Goal: Navigation & Orientation: Find specific page/section

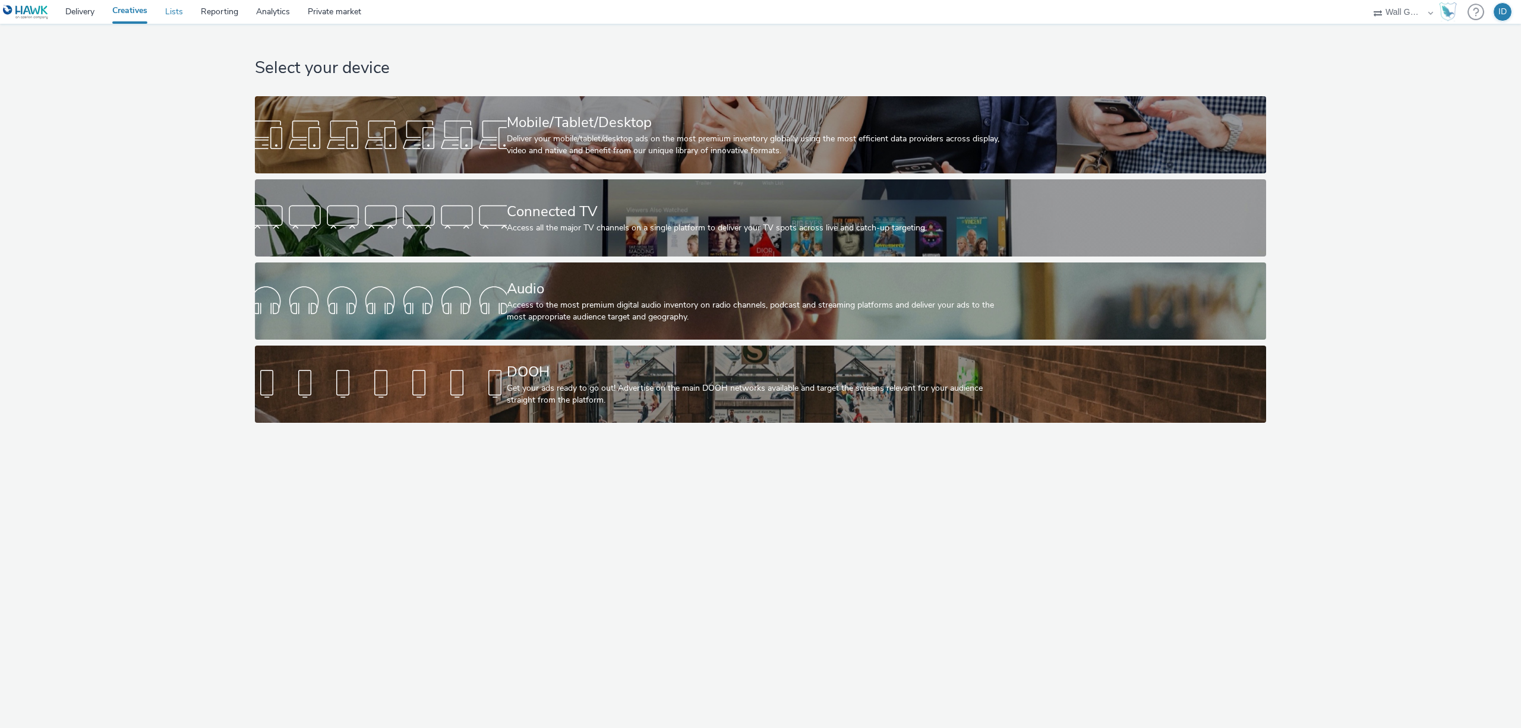
click at [179, 13] on link "Lists" at bounding box center [174, 12] width 36 height 24
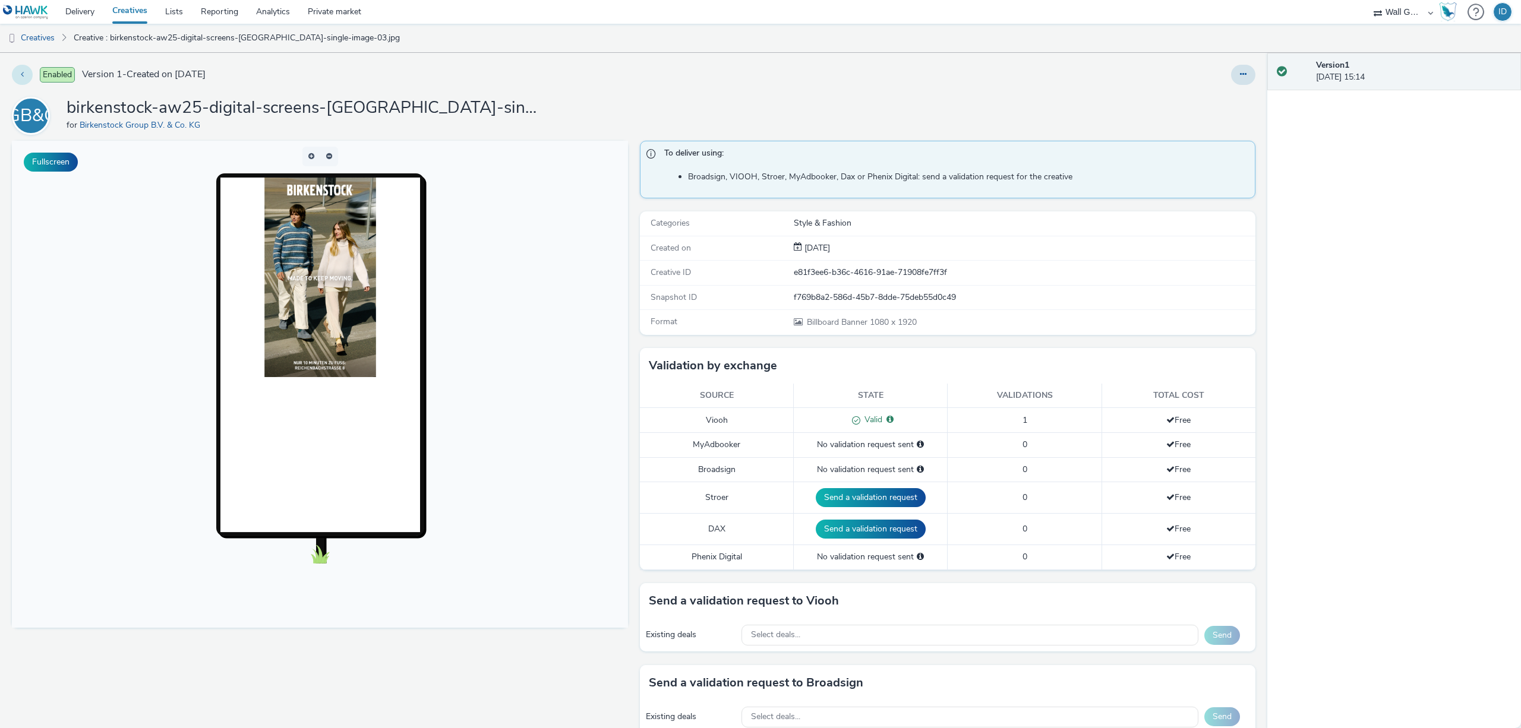
click at [27, 76] on button at bounding box center [22, 75] width 21 height 20
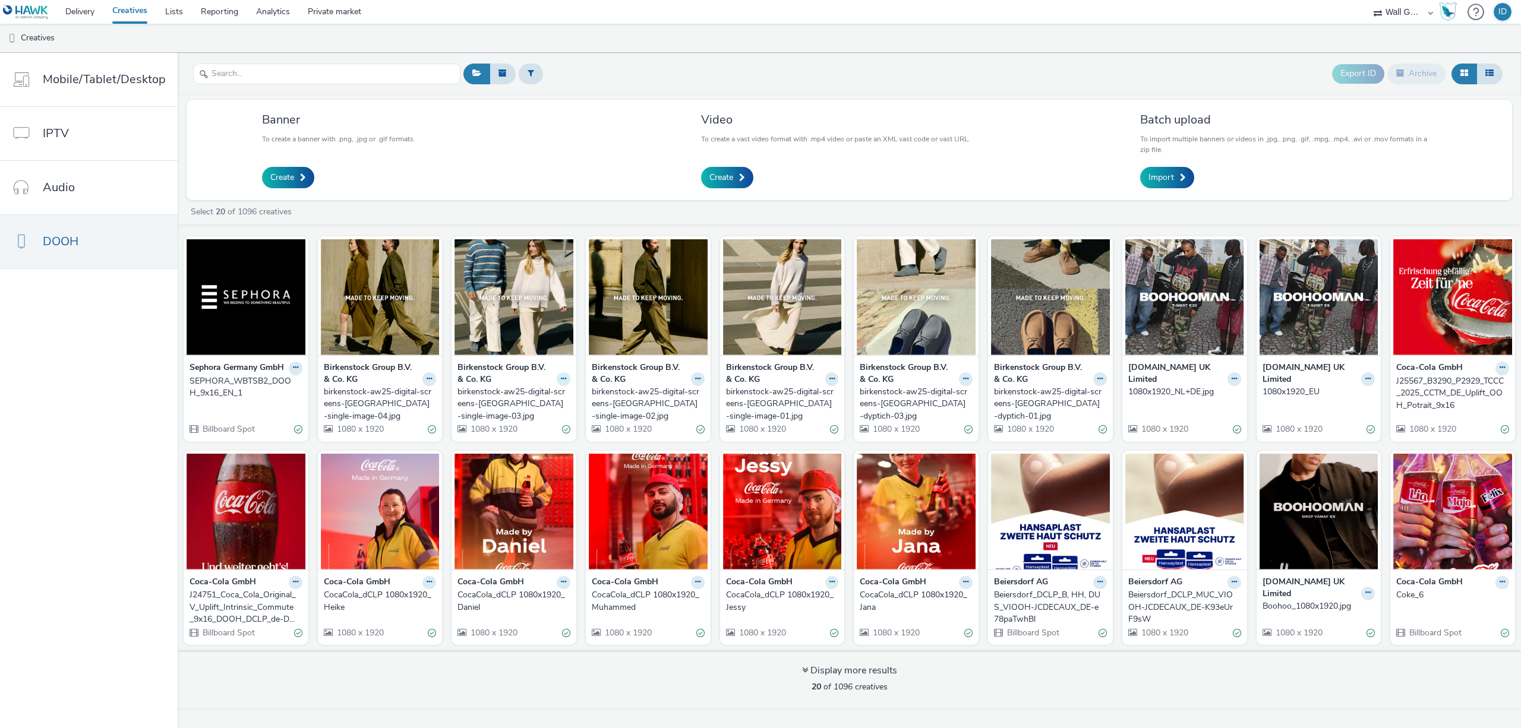
click at [298, 371] on icon at bounding box center [295, 367] width 5 height 7
click at [520, 403] on link "Edit" at bounding box center [525, 400] width 89 height 24
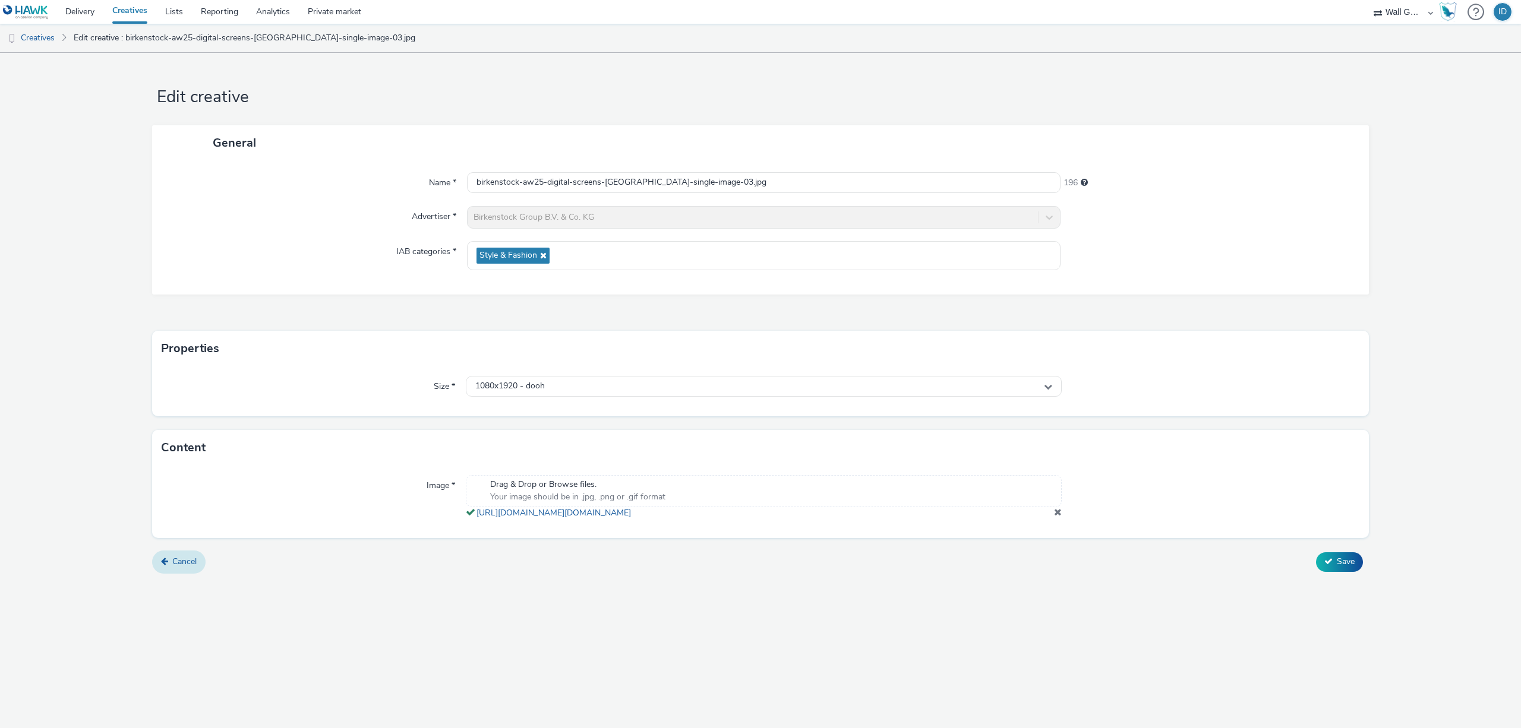
click at [201, 566] on link "Cancel" at bounding box center [178, 562] width 53 height 23
